Goal: Task Accomplishment & Management: Use online tool/utility

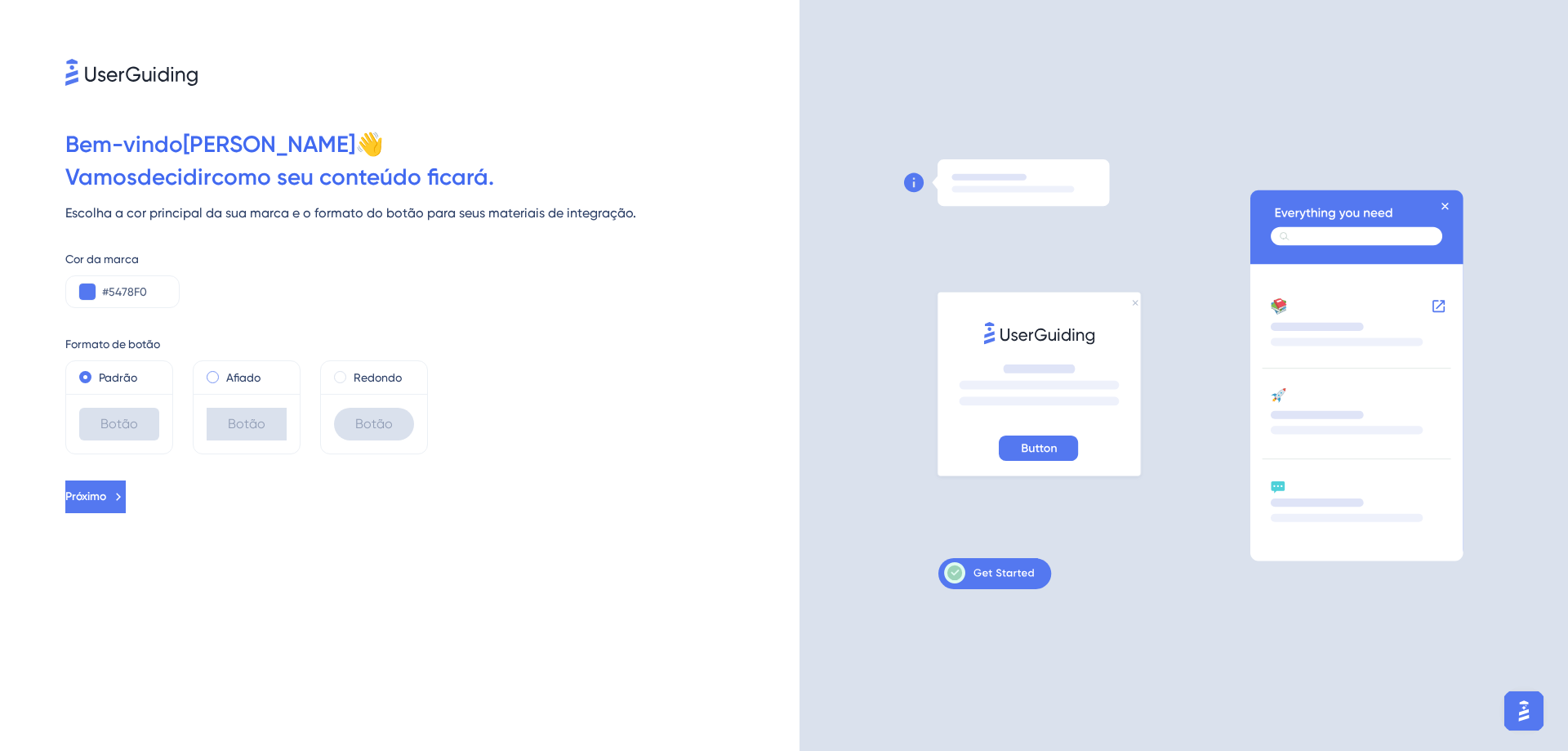
click at [239, 381] on font "Afiado" at bounding box center [243, 377] width 34 height 13
click at [360, 378] on font "Redondo" at bounding box center [378, 377] width 49 height 13
click at [246, 378] on font "Afiado" at bounding box center [243, 377] width 34 height 13
click at [114, 377] on font "Padrão" at bounding box center [118, 377] width 38 height 13
click at [107, 499] on font "Próximo" at bounding box center [86, 496] width 41 height 14
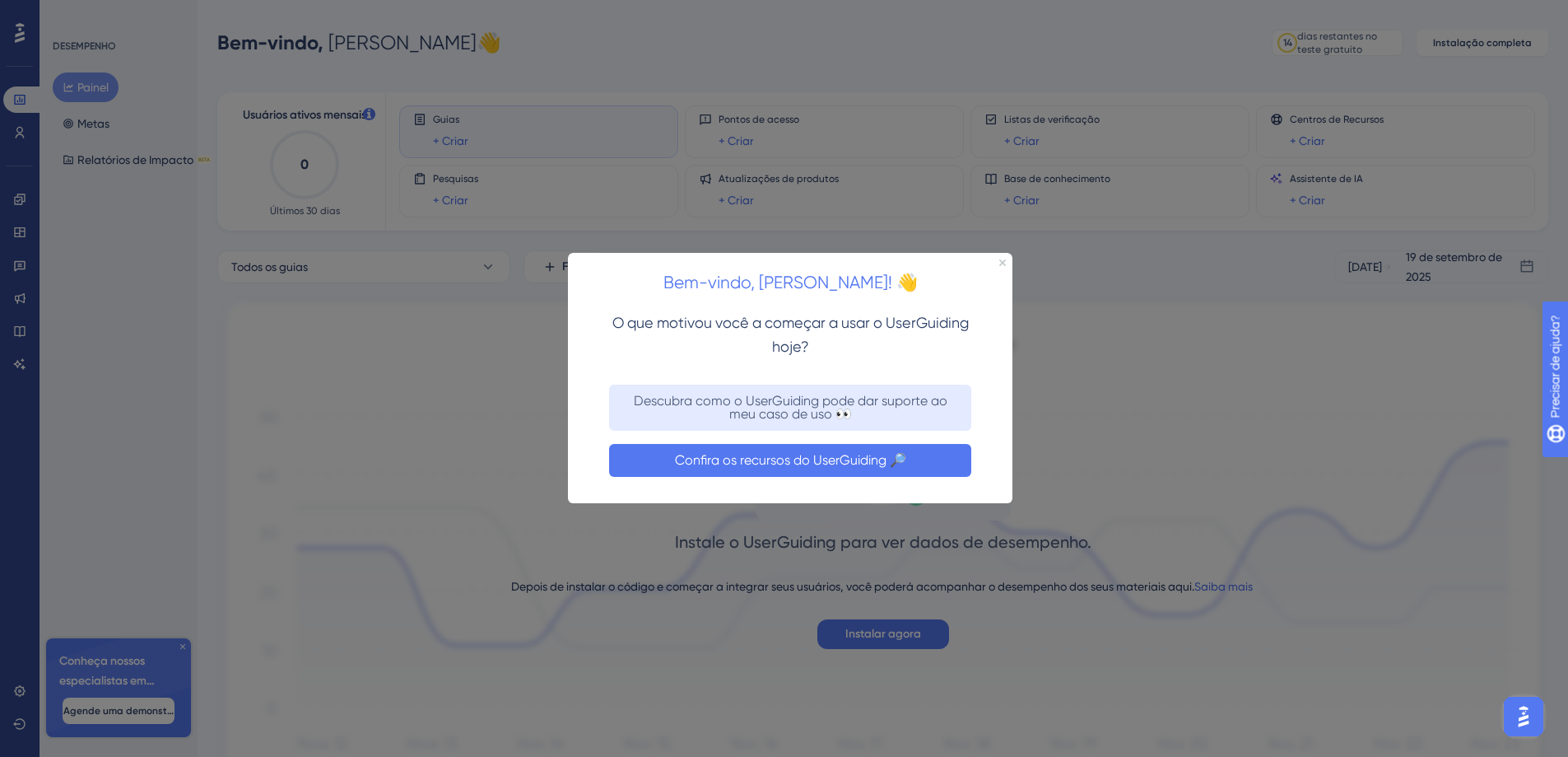
drag, startPoint x: 805, startPoint y: 460, endPoint x: 1364, endPoint y: 730, distance: 620.8
click at [805, 460] on font "Confira os recursos do UserGuiding 🔎" at bounding box center [790, 460] width 231 height 15
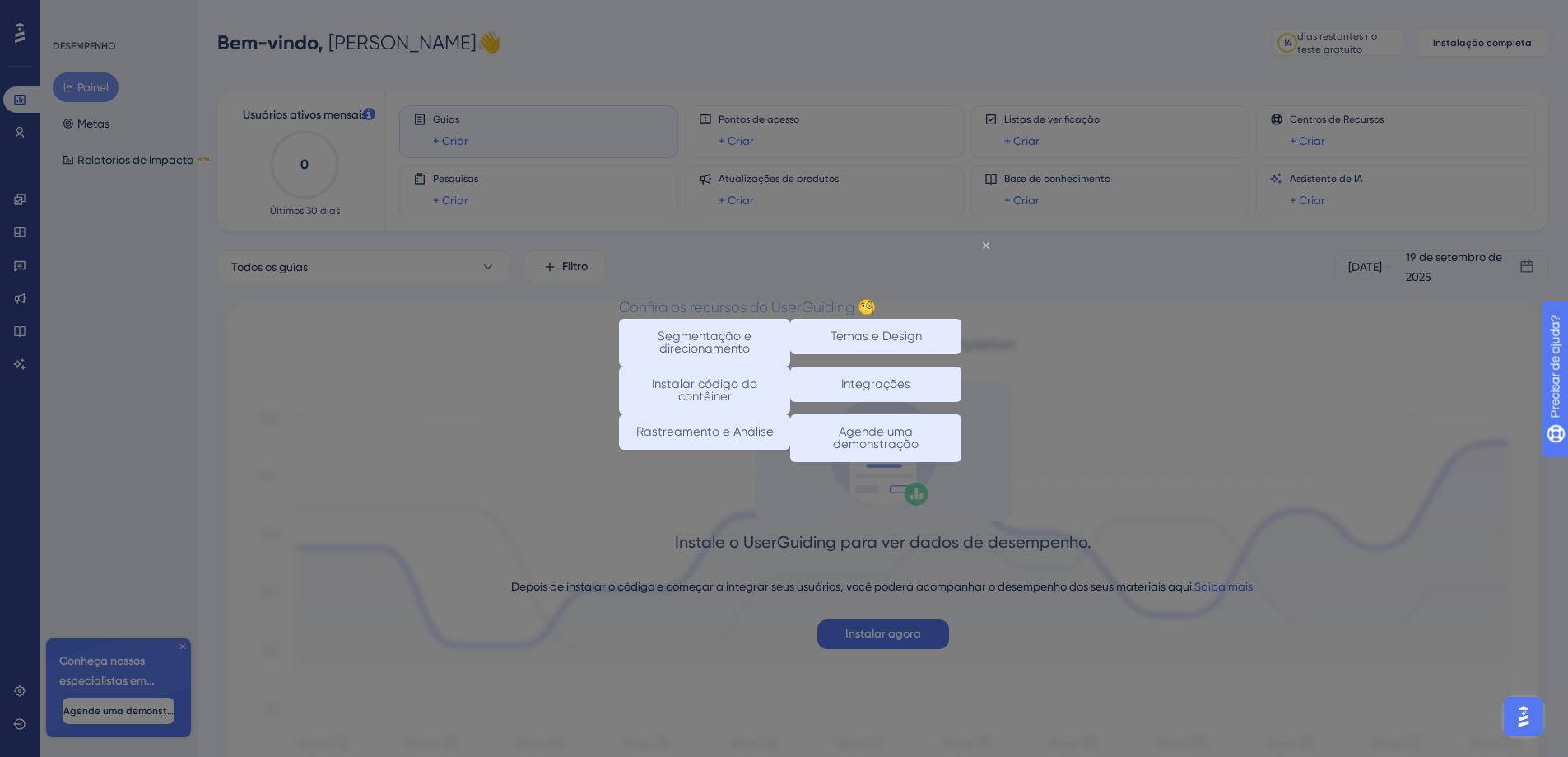
click at [986, 244] on icon "Fechar visualização" at bounding box center [986, 245] width 7 height 7
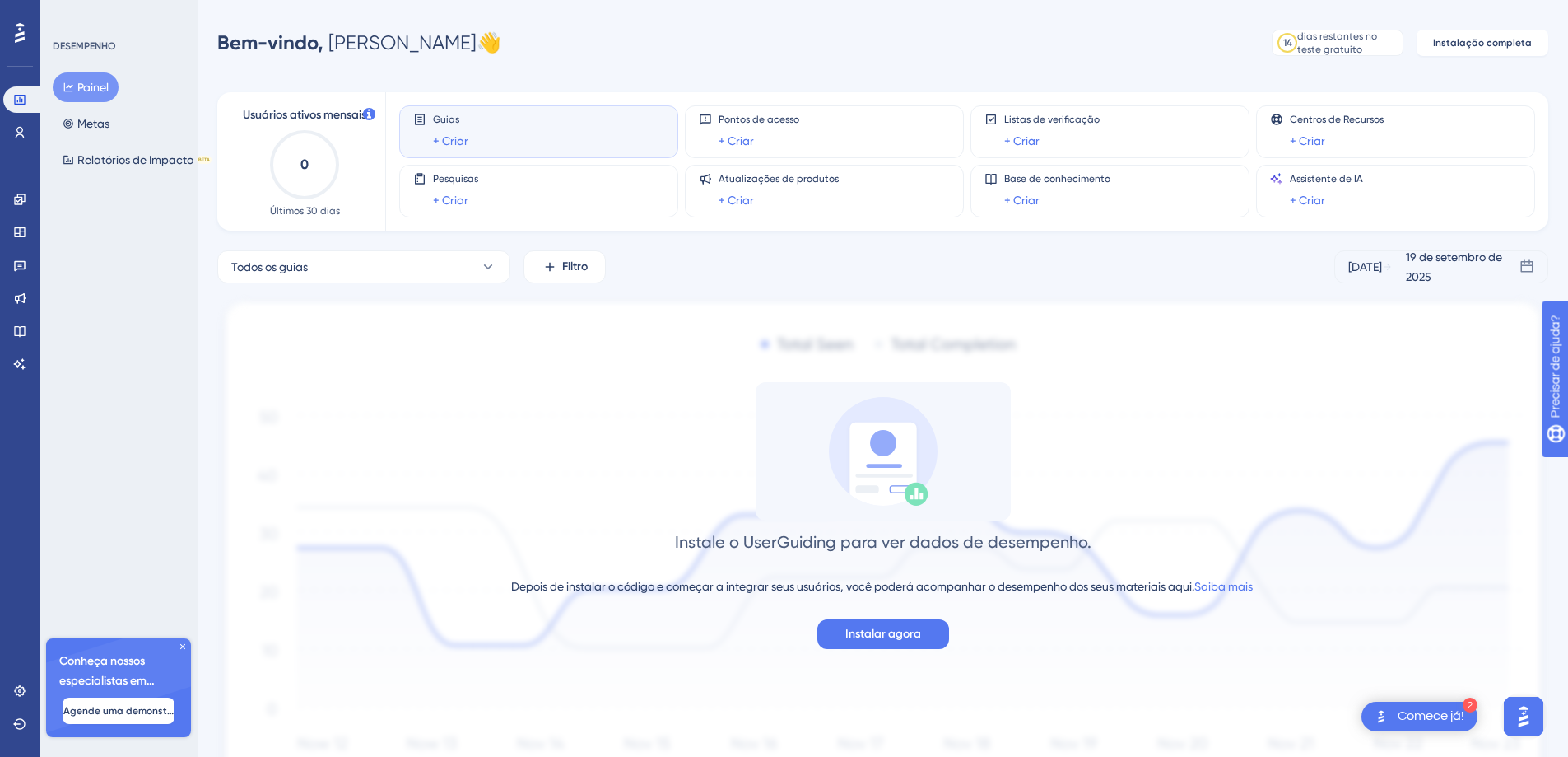
click at [486, 135] on div "Guias + Criar" at bounding box center [538, 131] width 251 height 38
click at [448, 140] on font "+ Criar" at bounding box center [450, 140] width 35 height 13
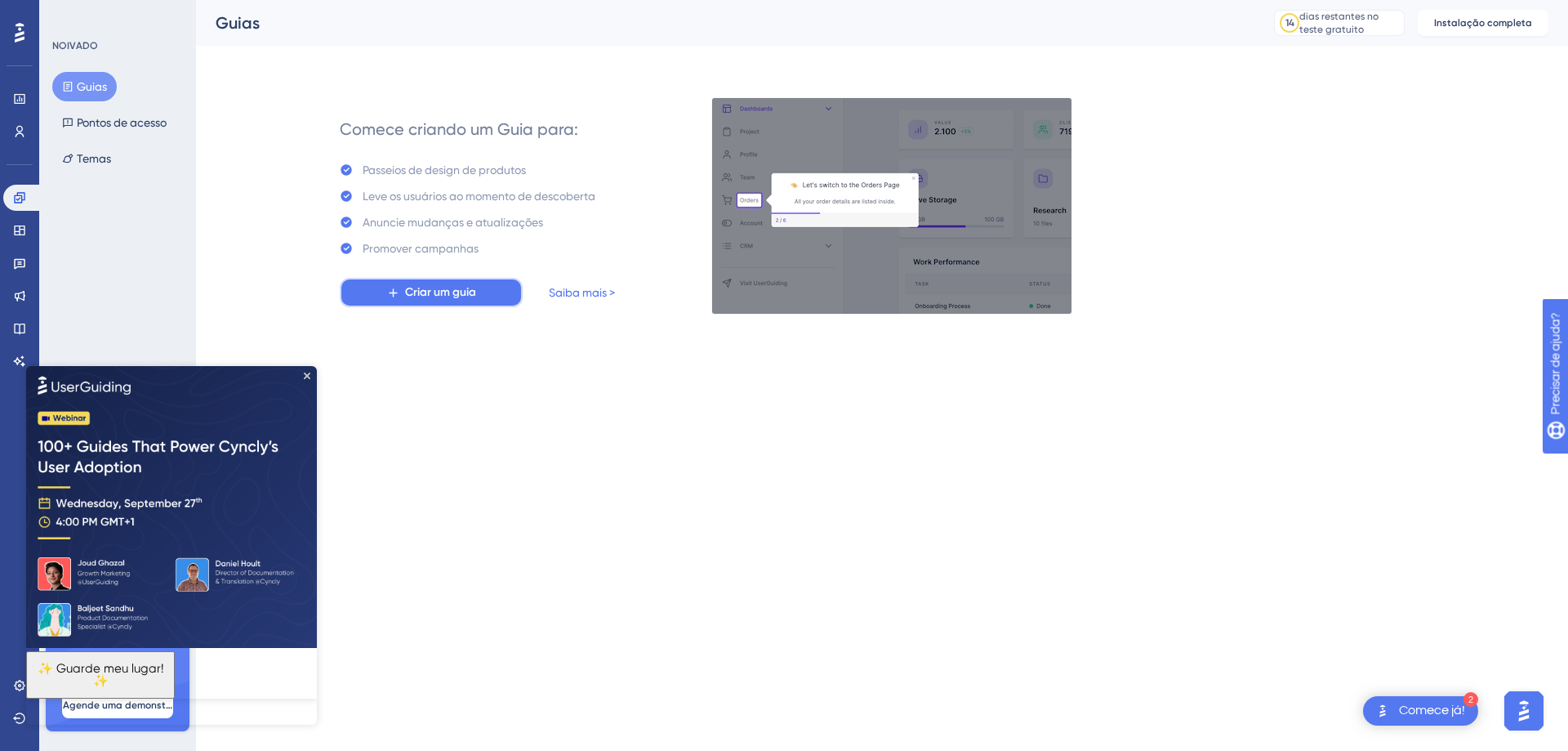
click at [462, 296] on font "Criar um guia" at bounding box center [440, 292] width 71 height 14
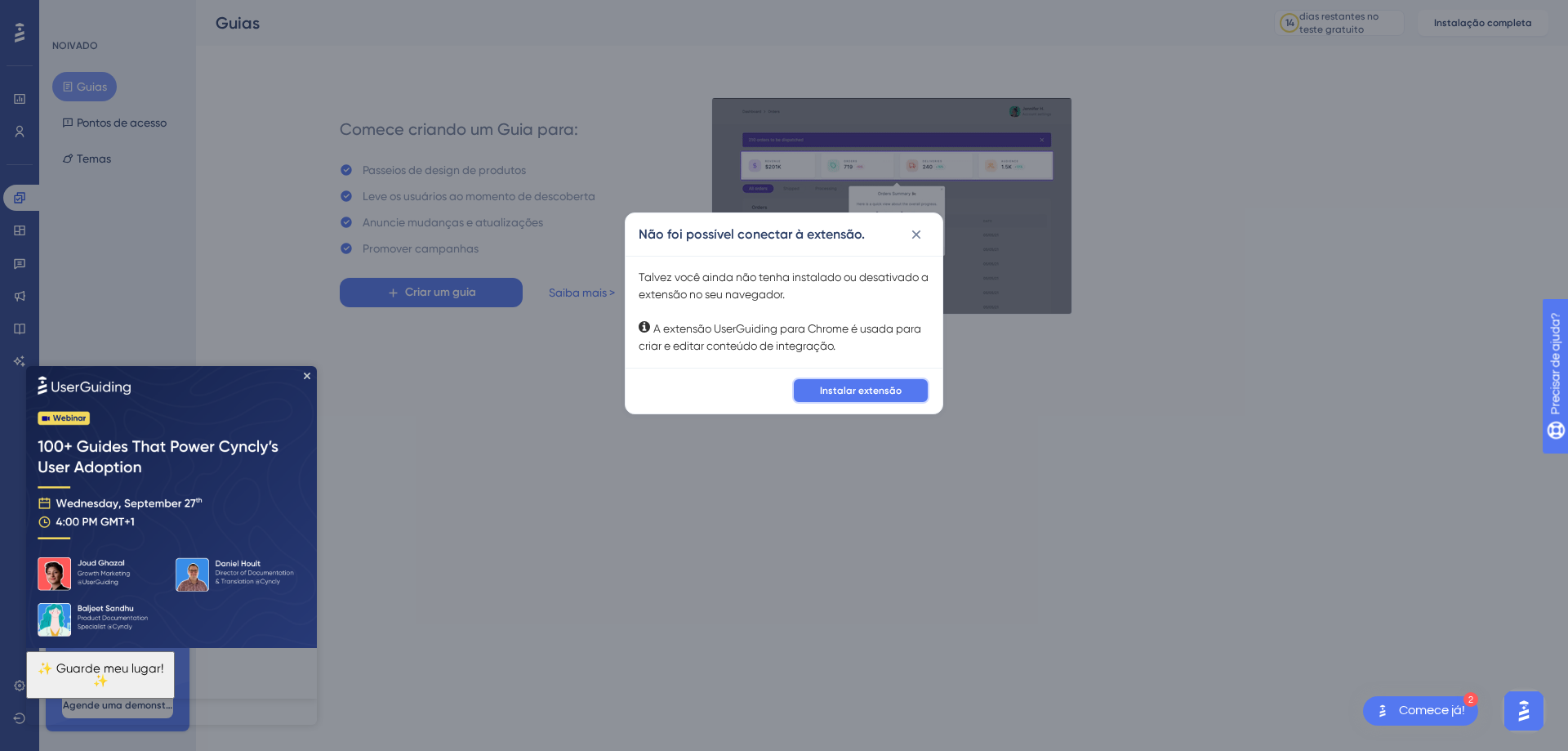
click at [864, 393] on font "Instalar extensão" at bounding box center [861, 390] width 82 height 11
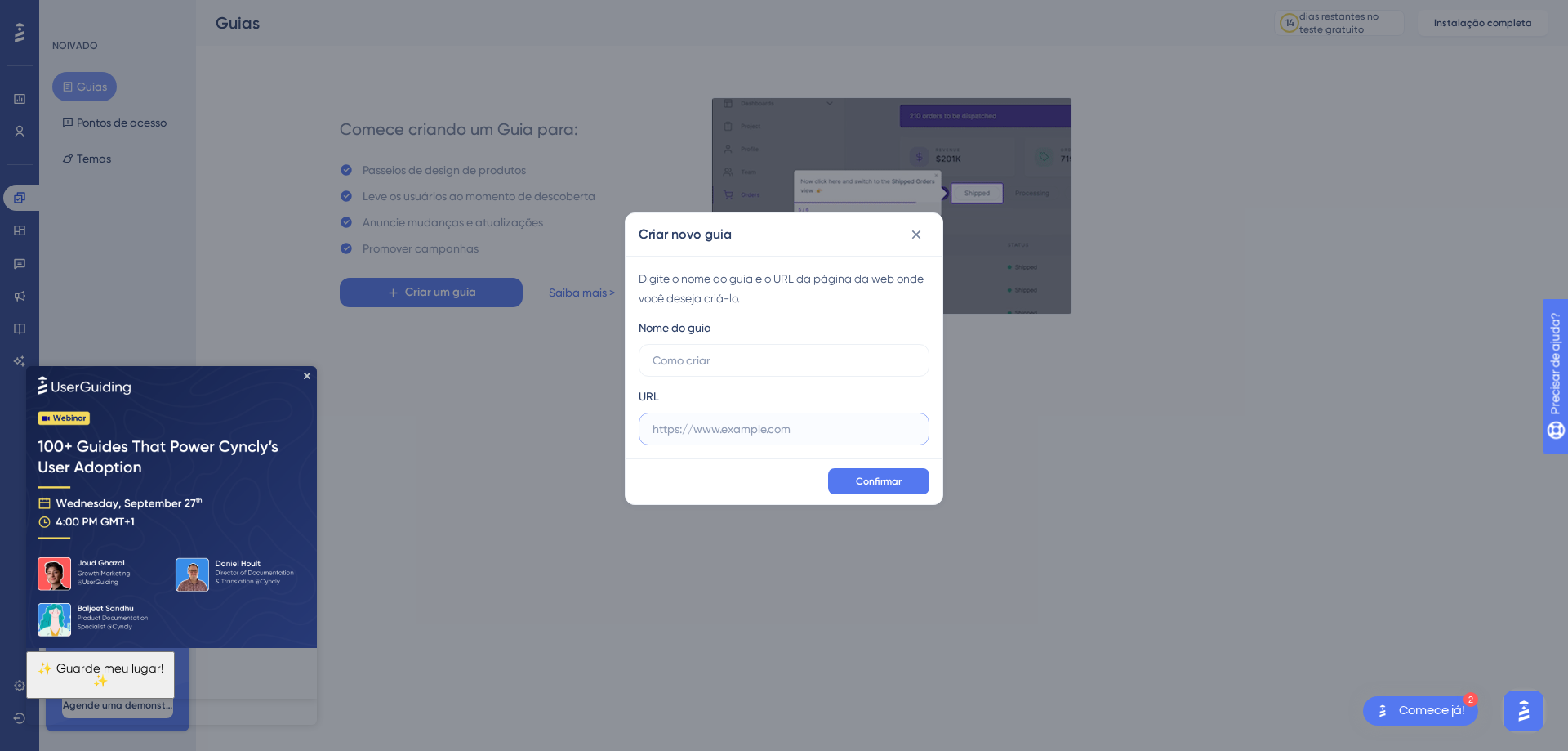
click at [740, 436] on input "text" at bounding box center [784, 429] width 263 height 18
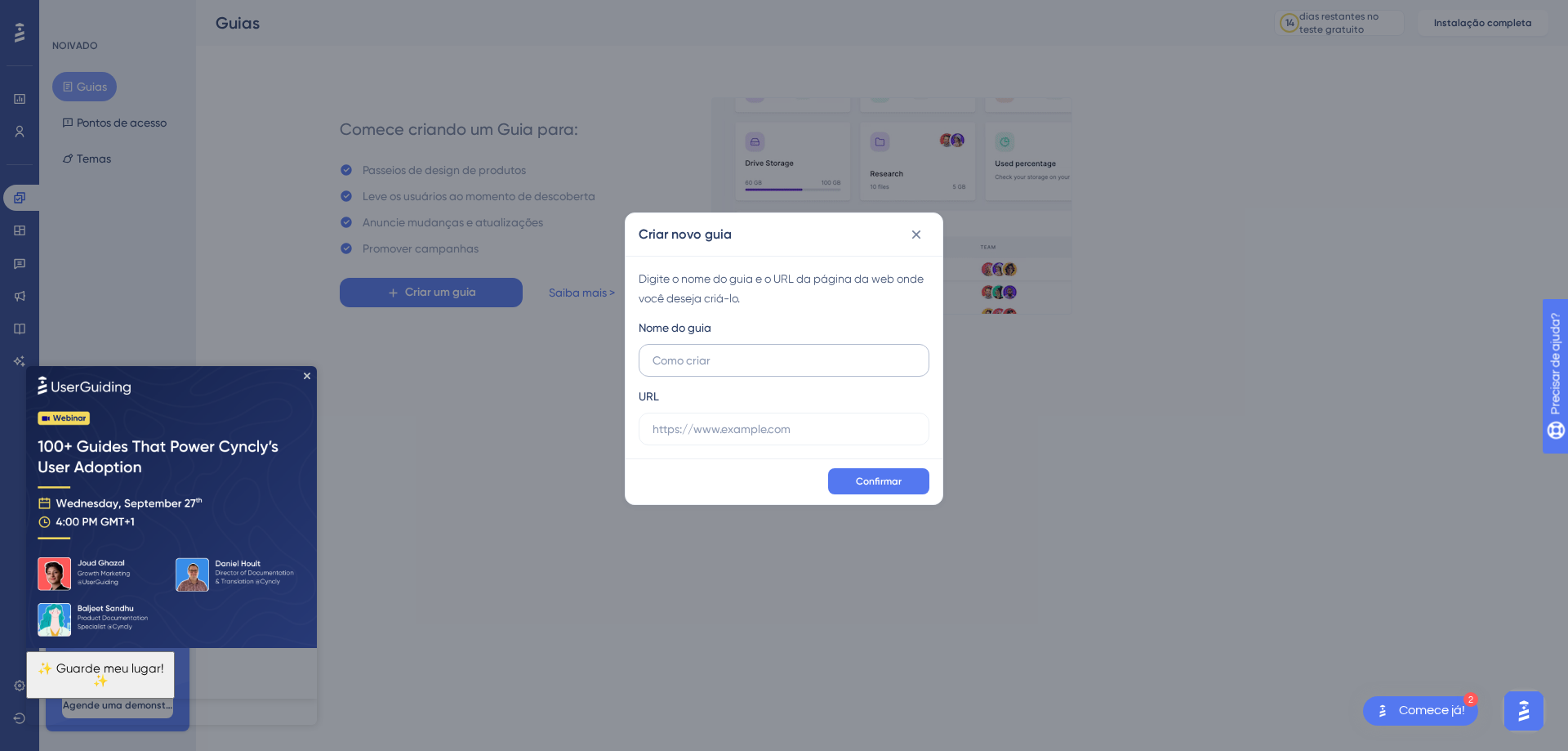
click at [732, 373] on label at bounding box center [784, 361] width 291 height 32
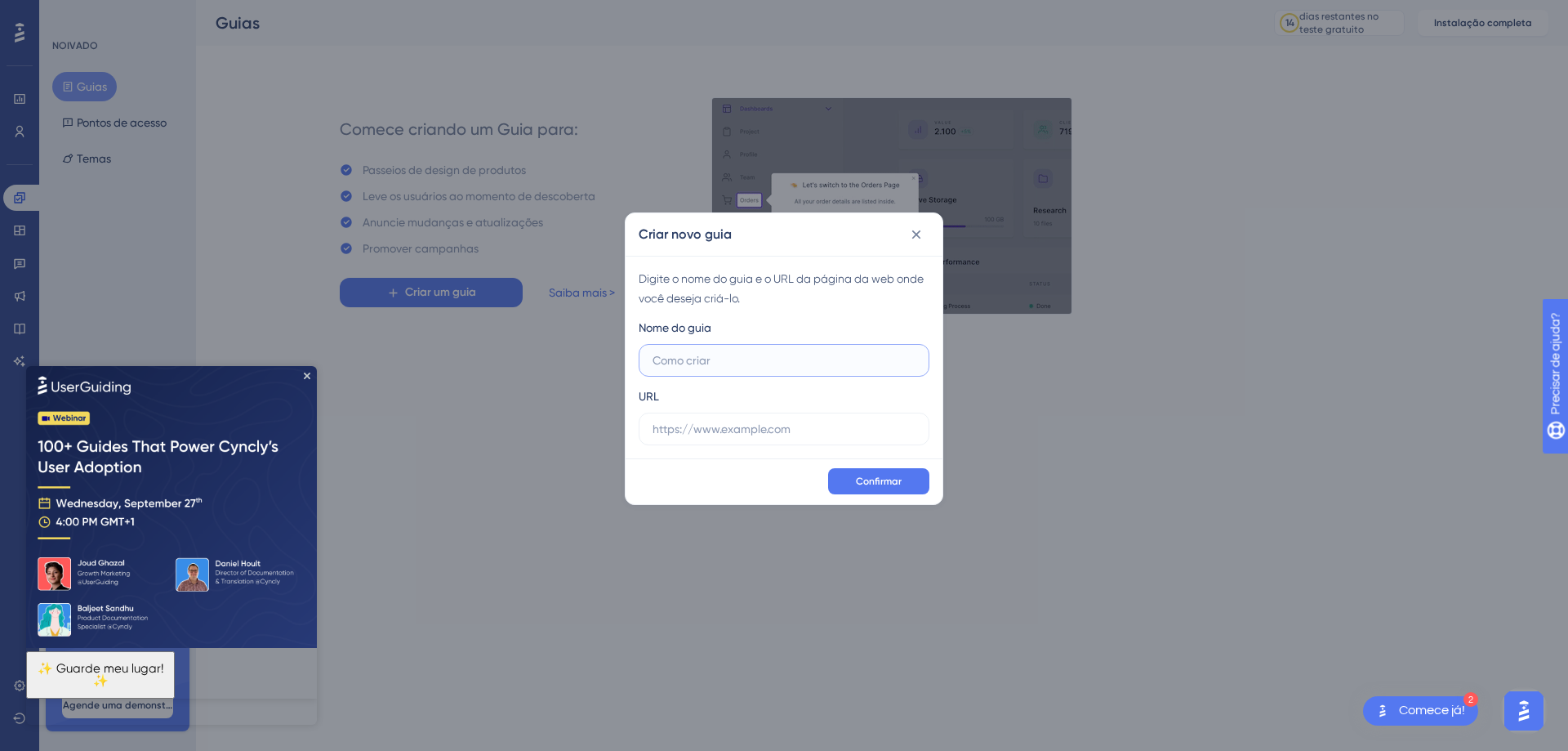
click at [732, 369] on input "text" at bounding box center [784, 360] width 263 height 18
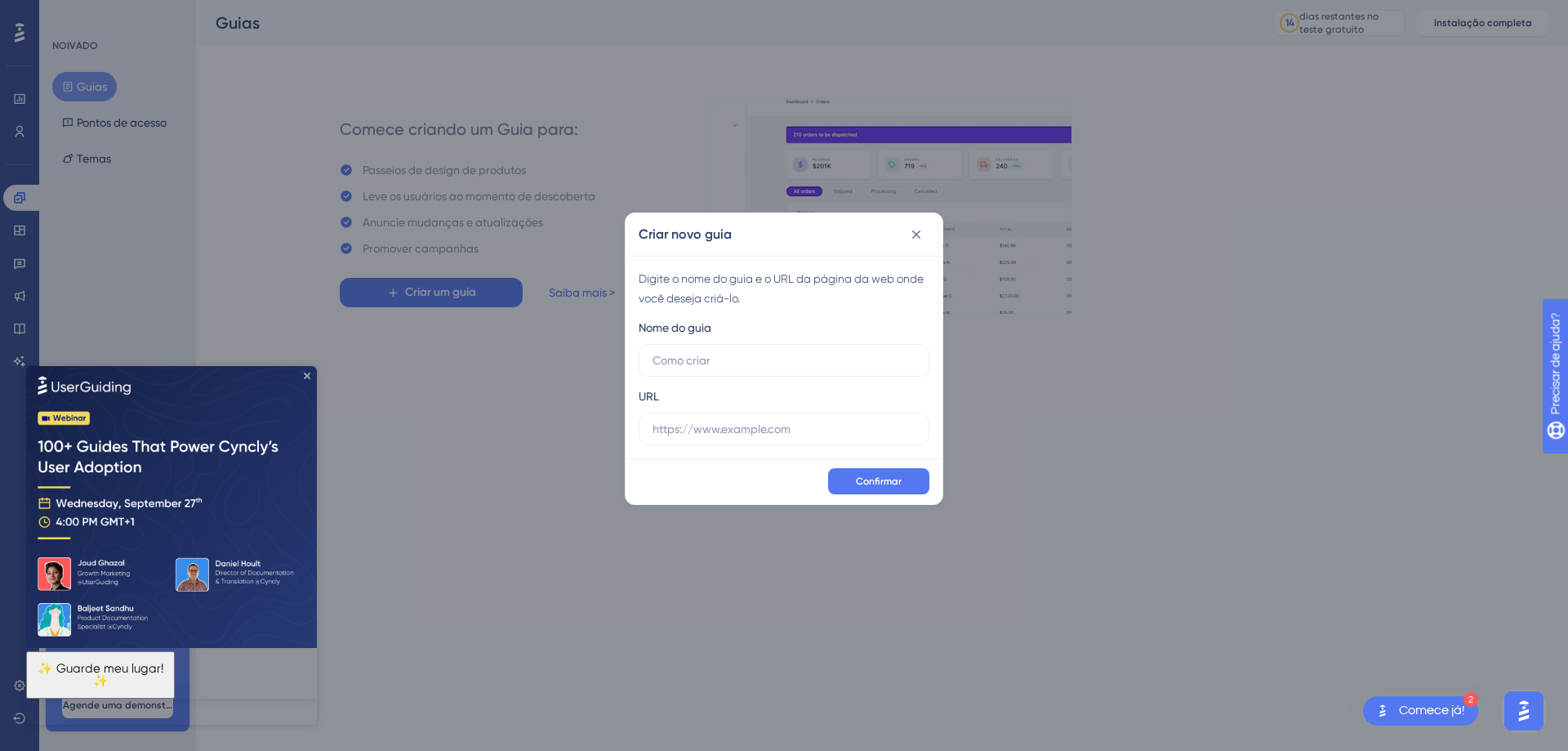
click at [308, 377] on icon "Fechar visualização" at bounding box center [308, 375] width 7 height 7
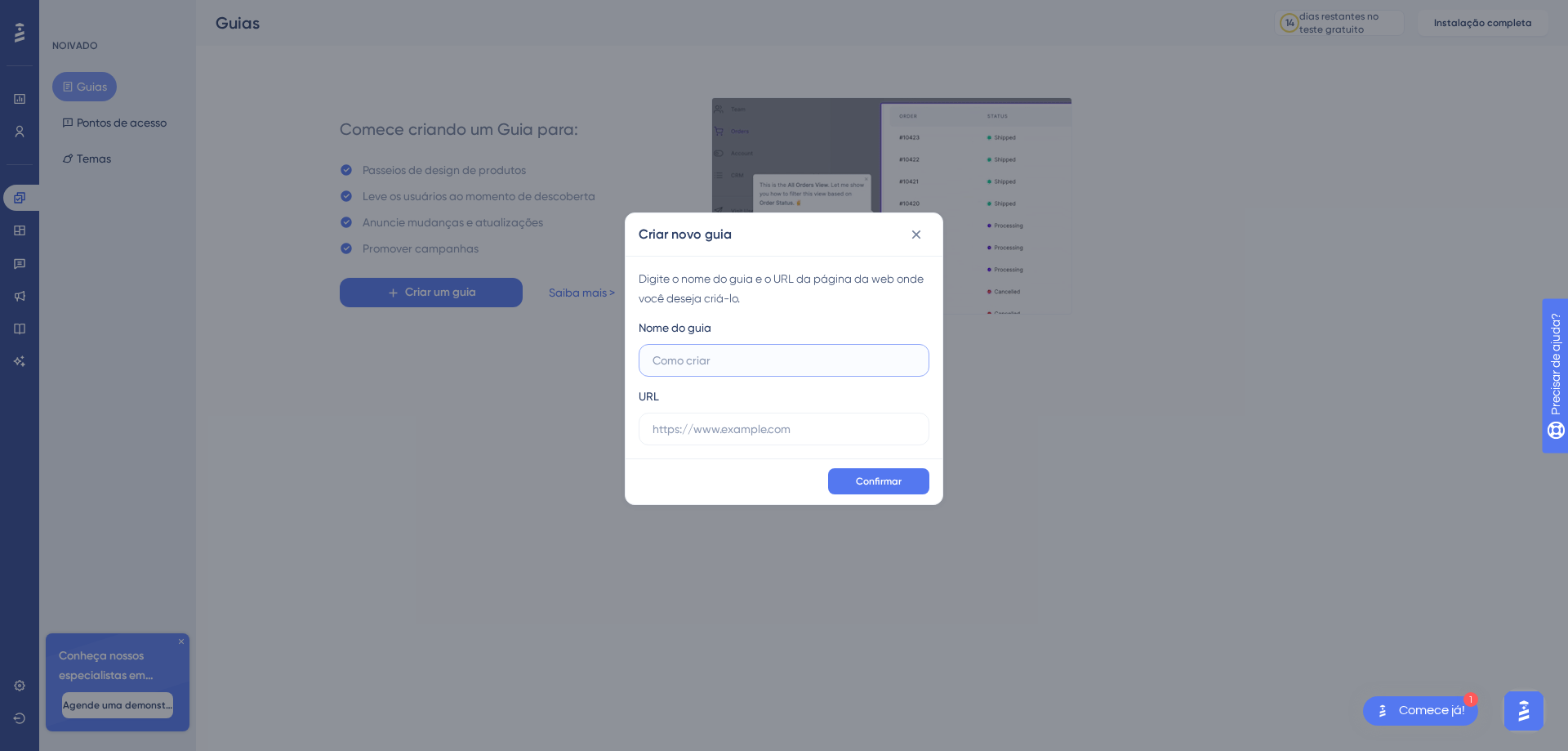
click at [703, 361] on input "text" at bounding box center [784, 360] width 263 height 18
type input "Onbordung"
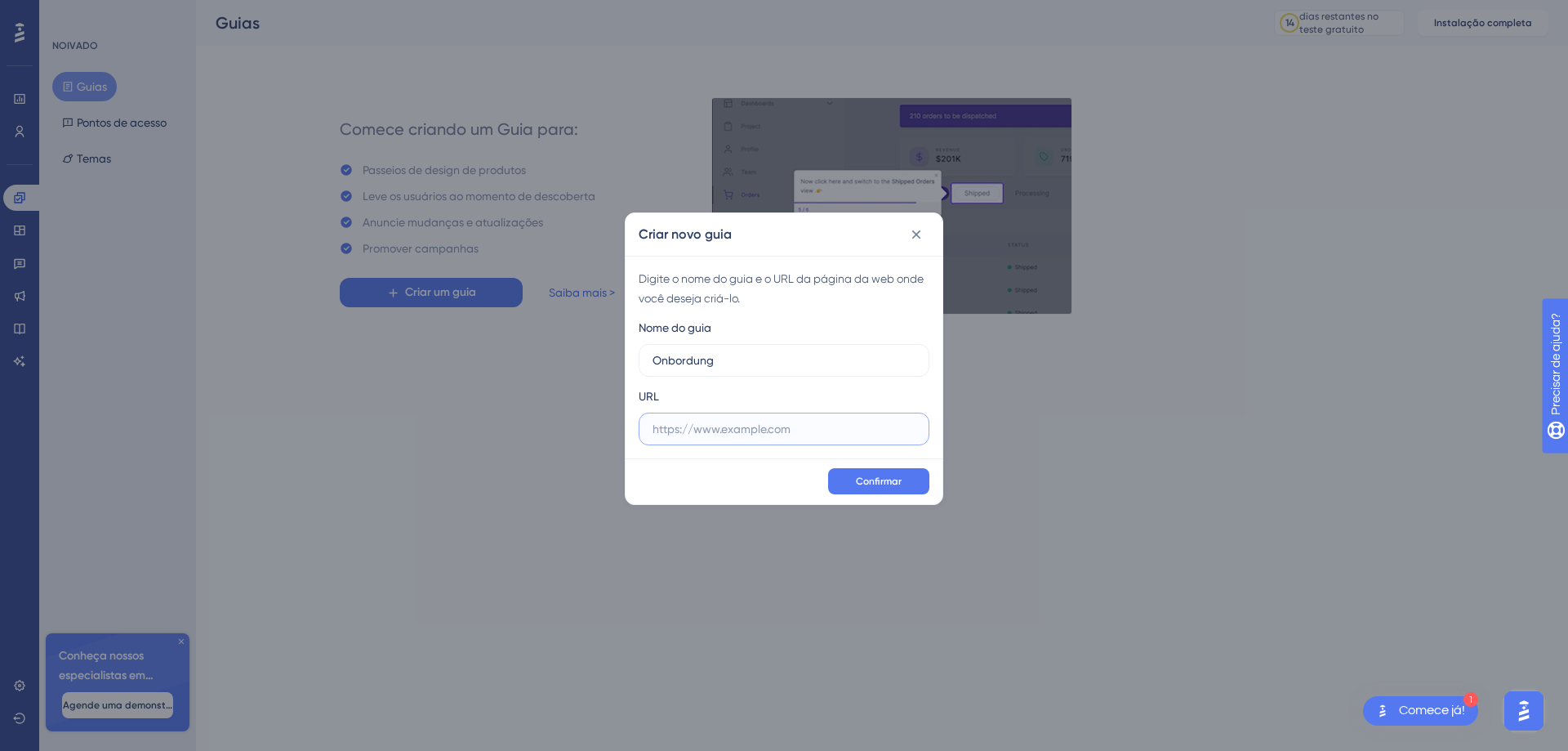
click at [710, 430] on input "text" at bounding box center [784, 429] width 263 height 18
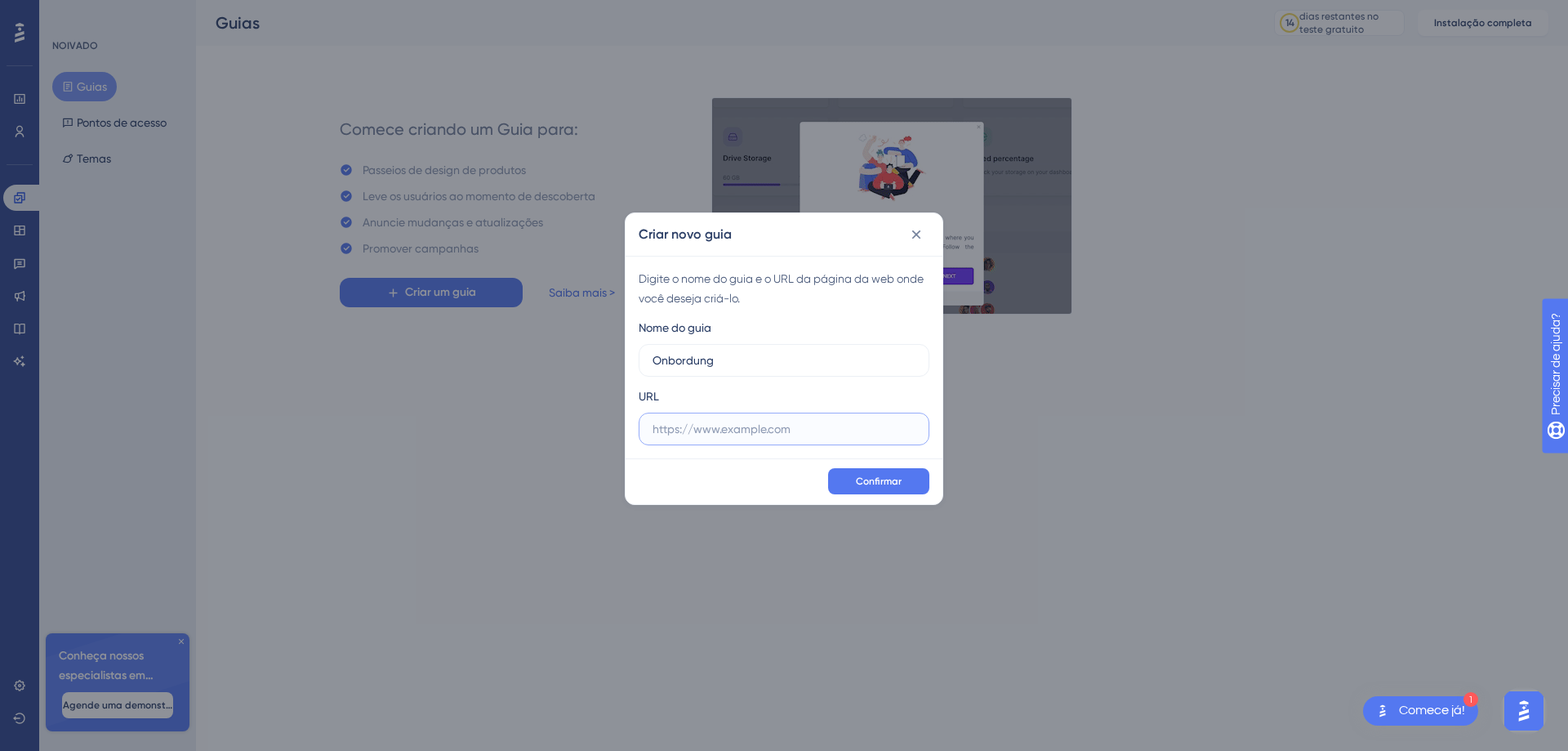
paste input "[URL][DOMAIN_NAME]"
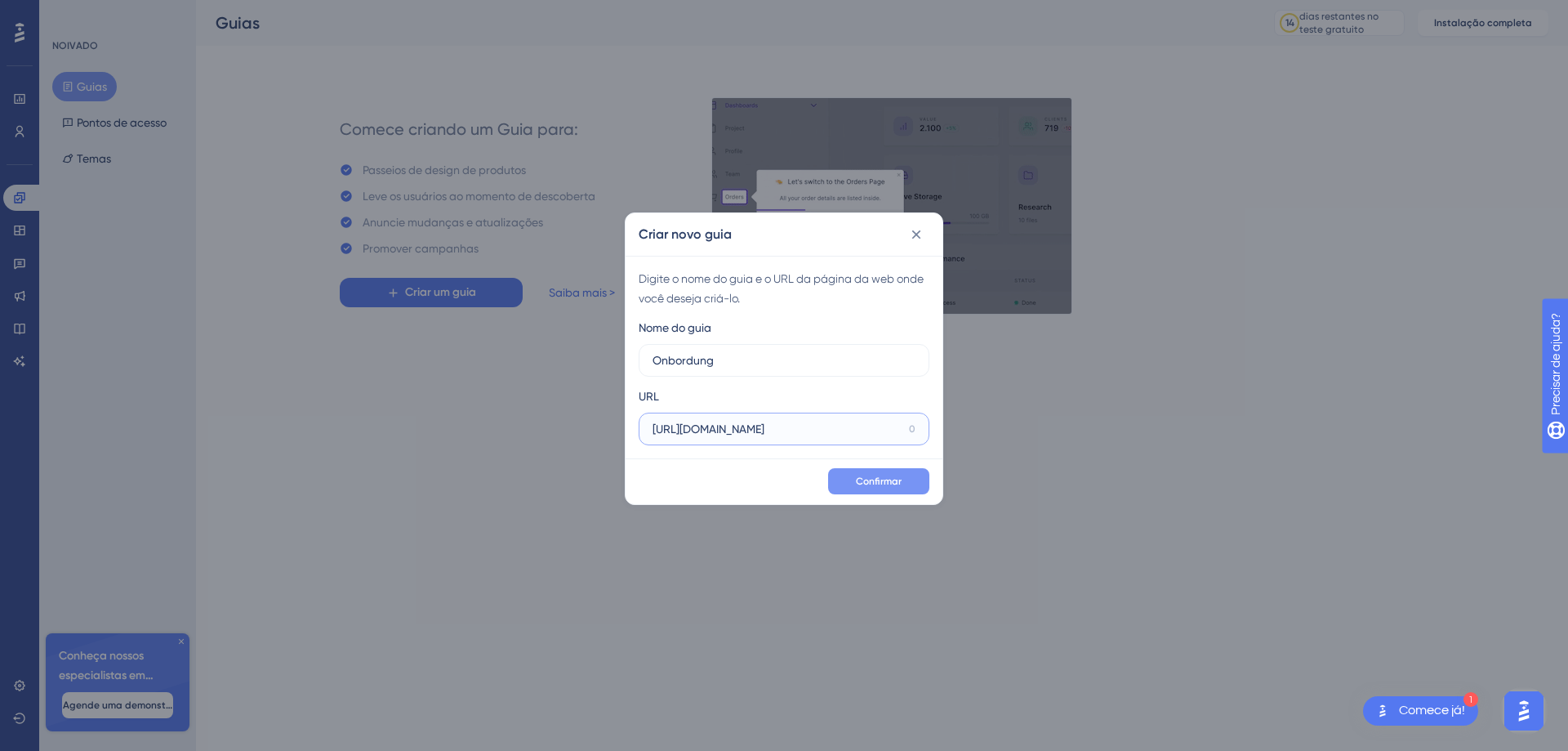
type input "[URL][DOMAIN_NAME]"
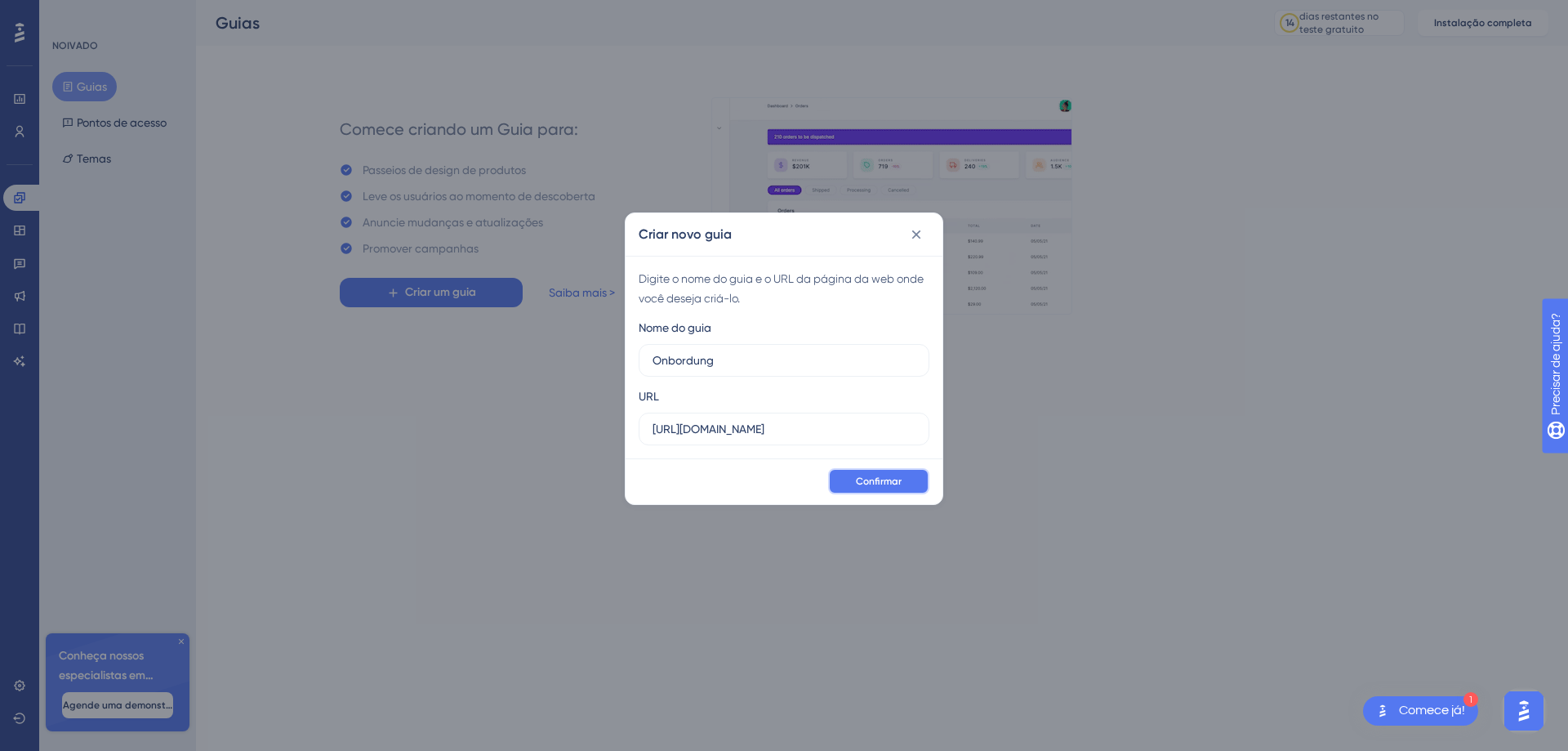
click at [862, 486] on font "Confirmar" at bounding box center [879, 481] width 46 height 11
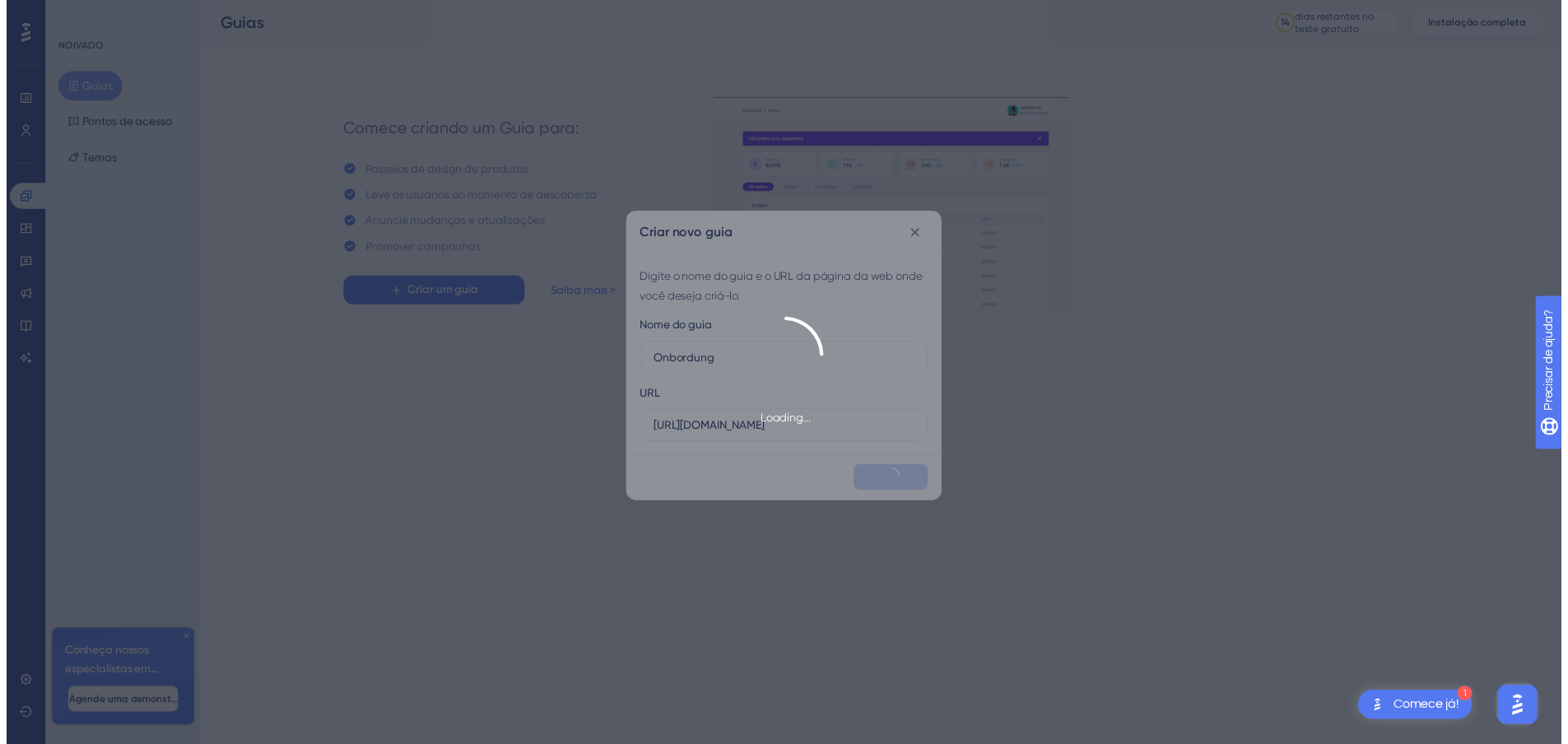
scroll to position [0, 0]
